Goal: Check status: Check status

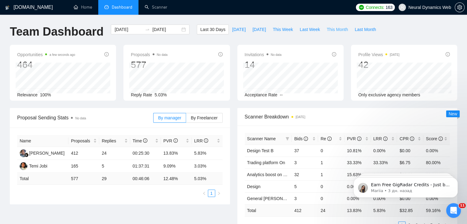
click at [326, 29] on span "This Month" at bounding box center [336, 29] width 21 height 7
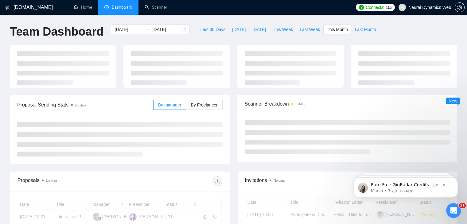
type input "[DATE]"
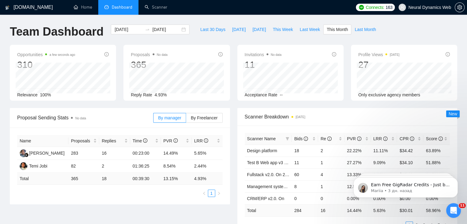
click at [199, 106] on div "Opportunities a few seconds ago 310 Relevance 100% Proposals No data 365 Reply …" at bounding box center [233, 76] width 454 height 63
click at [202, 115] on span "By Freelancer" at bounding box center [204, 117] width 27 height 5
click at [186, 119] on input "By Freelancer" at bounding box center [186, 119] width 0 height 0
